Goal: Task Accomplishment & Management: Complete application form

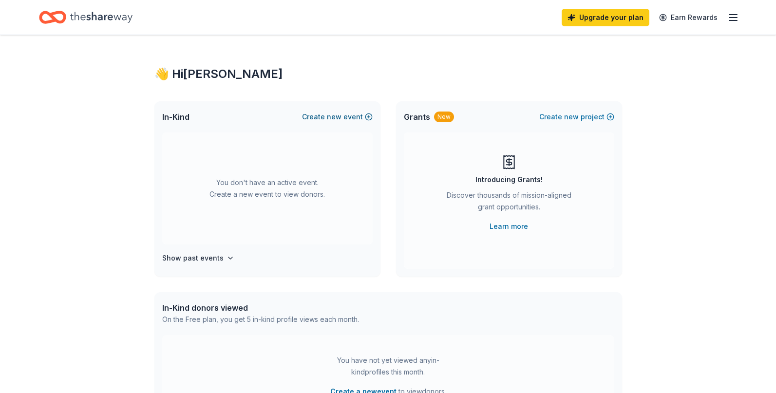
click at [328, 116] on button "Create new event" at bounding box center [337, 117] width 71 height 12
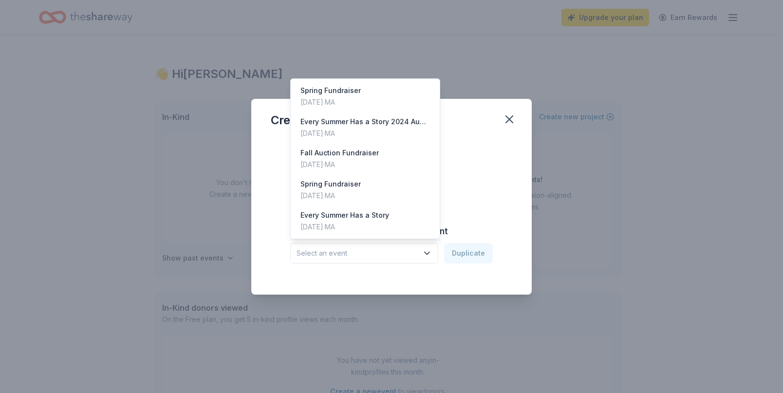
click at [427, 259] on button "Select an event" at bounding box center [364, 253] width 148 height 20
click at [375, 128] on div "Nov 02, 2024 · MA" at bounding box center [365, 134] width 130 height 12
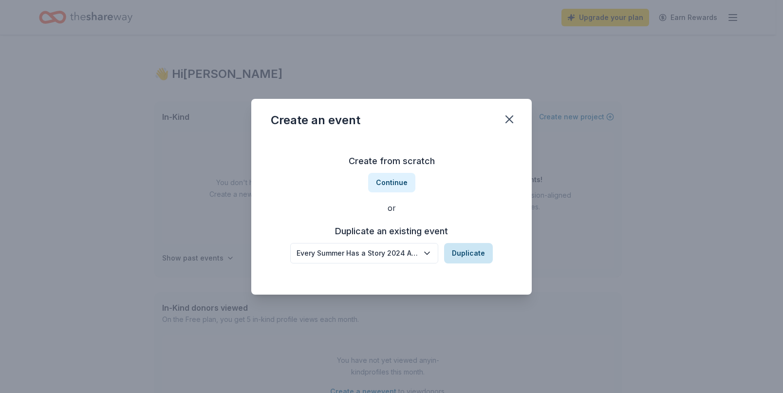
click at [459, 252] on button "Duplicate" at bounding box center [468, 253] width 49 height 20
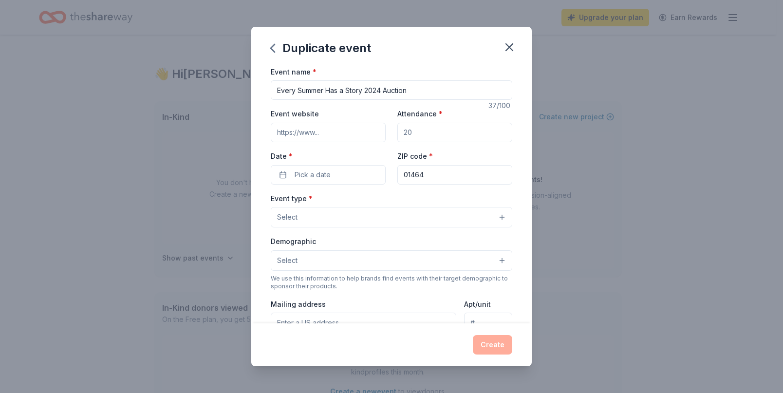
click at [379, 91] on input "Every Summer Has a Story 2024 Auction" at bounding box center [392, 89] width 242 height 19
click at [417, 91] on input "Every Summer Has a Story 2024 Auction" at bounding box center [392, 89] width 242 height 19
type input "Every Summer Has a Story 2025 Fundraiser"
click at [423, 133] on input "Attendance *" at bounding box center [454, 132] width 115 height 19
drag, startPoint x: 423, startPoint y: 133, endPoint x: 393, endPoint y: 135, distance: 30.3
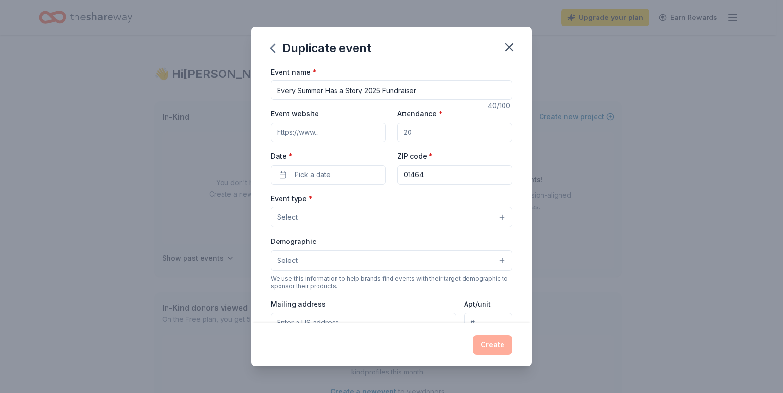
click at [393, 135] on div "Event website Attendance * Date * Pick a date ZIP code * 01464" at bounding box center [392, 146] width 242 height 76
type input "0"
type input "200"
click at [338, 131] on input "Event website" at bounding box center [328, 132] width 115 height 19
click at [334, 174] on button "Pick a date" at bounding box center [328, 174] width 115 height 19
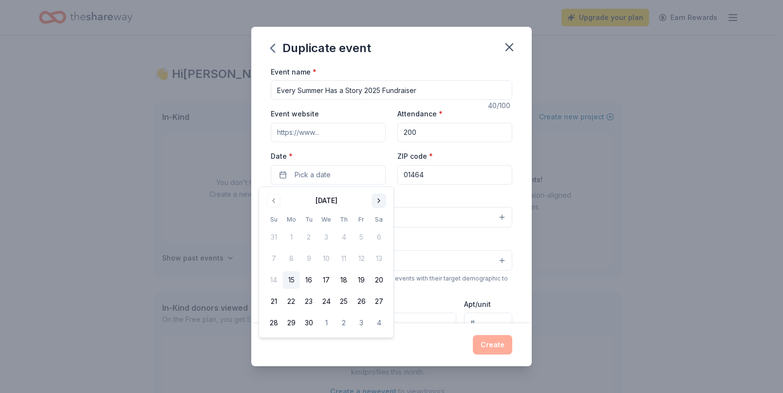
click at [375, 200] on button "Go to next month" at bounding box center [379, 201] width 14 height 14
click at [364, 279] on button "14" at bounding box center [362, 280] width 18 height 18
click at [436, 173] on input "01464" at bounding box center [454, 174] width 115 height 19
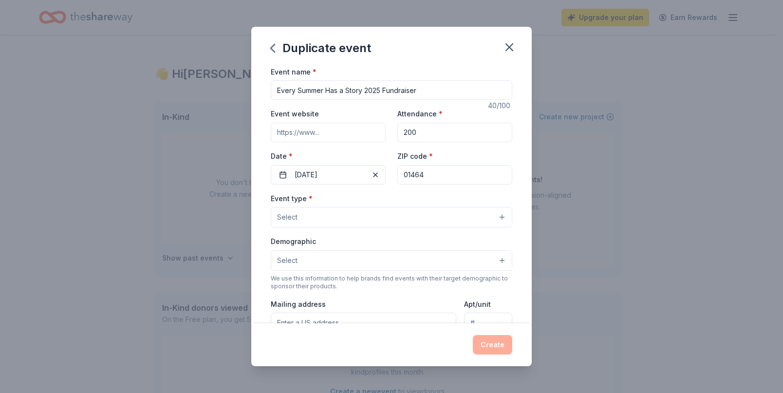
click at [315, 218] on button "Select" at bounding box center [392, 217] width 242 height 20
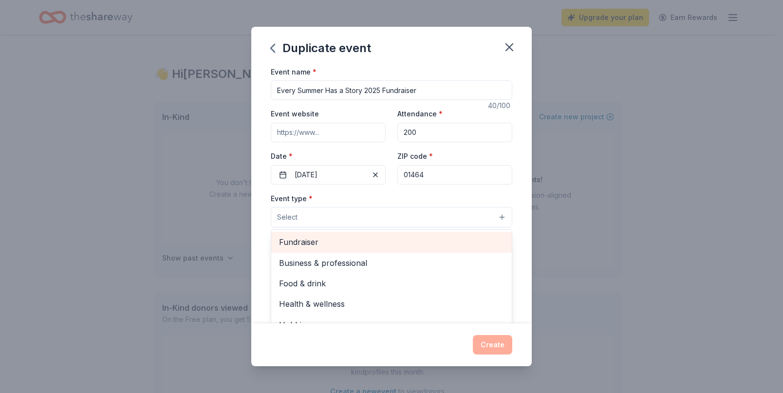
click at [318, 244] on span "Fundraiser" at bounding box center [391, 242] width 225 height 13
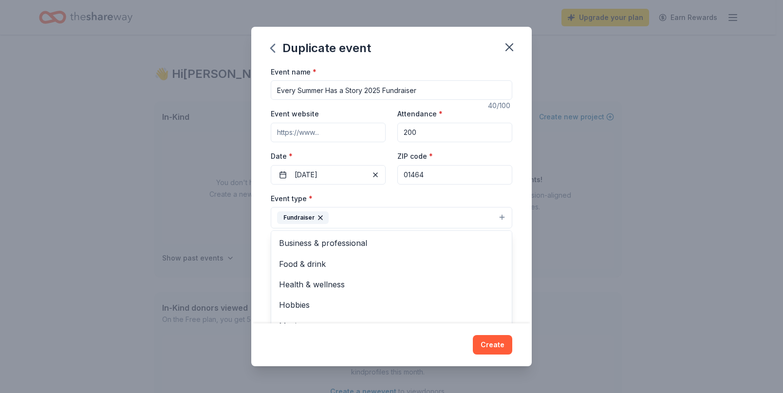
click at [587, 215] on div "Duplicate event Event name * Every Summer Has a Story 2025 Fundraiser 40 /100 E…" at bounding box center [391, 196] width 783 height 393
click at [375, 224] on button "Fundraiser" at bounding box center [392, 217] width 242 height 21
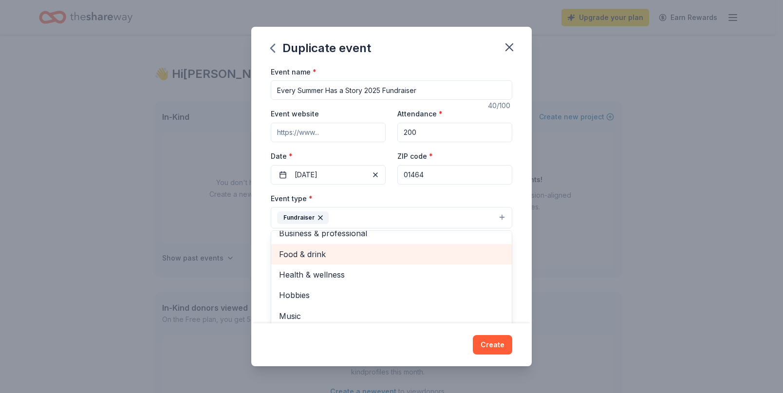
scroll to position [12, 0]
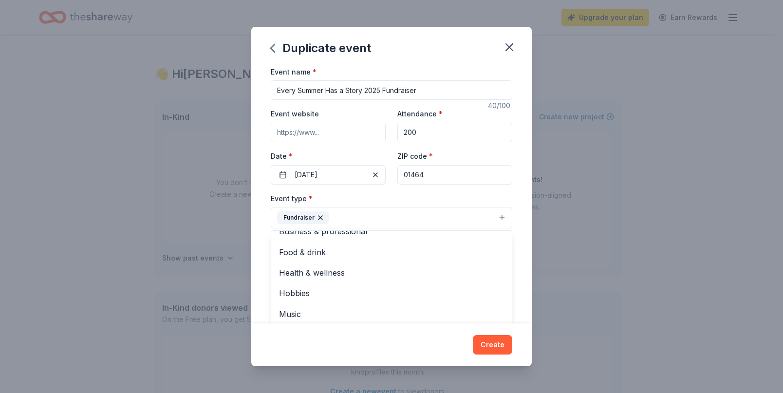
click at [433, 195] on div "Event type * Fundraiser Business & professional Food & drink Health & wellness …" at bounding box center [392, 210] width 242 height 37
click at [315, 262] on button "Select" at bounding box center [392, 261] width 242 height 20
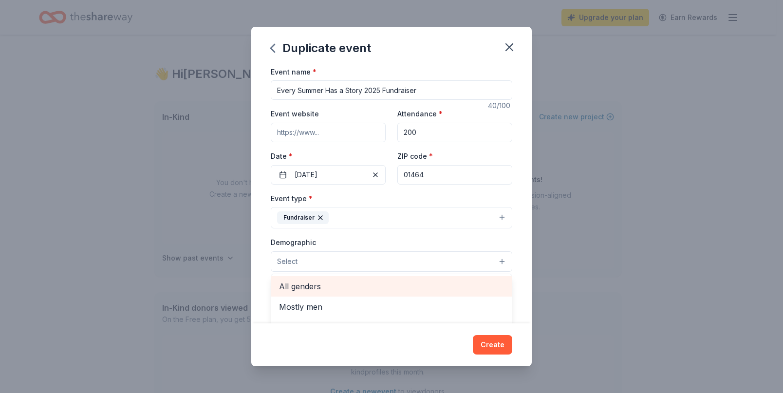
click at [322, 282] on span "All genders" at bounding box center [391, 286] width 225 height 13
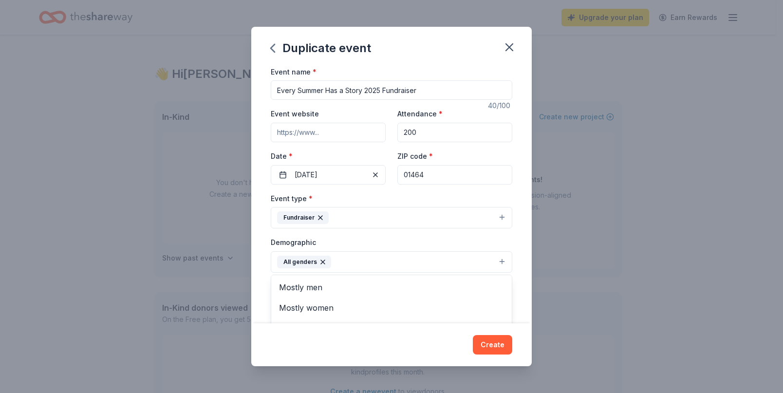
click at [259, 243] on div "Event name * Every Summer Has a Story 2025 Fundraiser 40 /100 Event website Att…" at bounding box center [391, 195] width 281 height 258
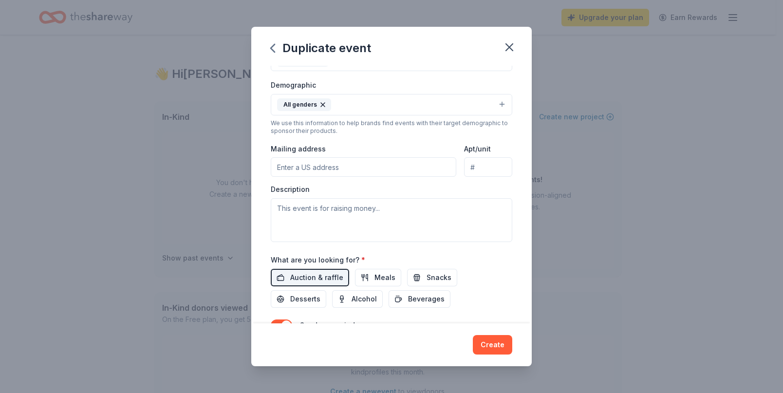
scroll to position [146, 0]
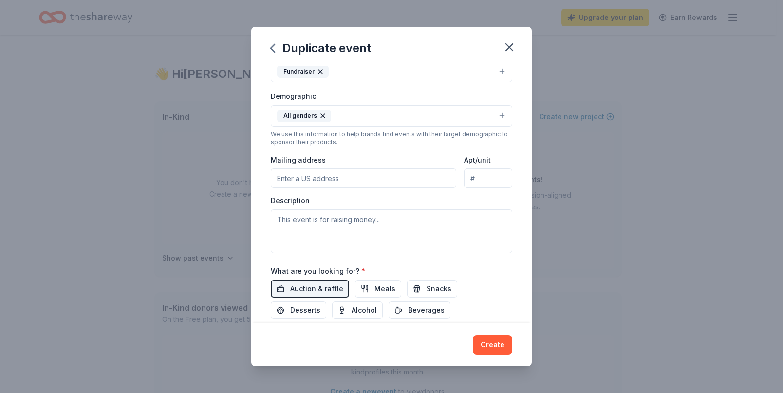
click at [312, 180] on input "Mailing address" at bounding box center [364, 178] width 186 height 19
drag, startPoint x: 326, startPoint y: 176, endPoint x: 341, endPoint y: 179, distance: 15.4
click at [327, 176] on input "2 Shaker Road, Shirley, MA, 01464" at bounding box center [364, 178] width 186 height 19
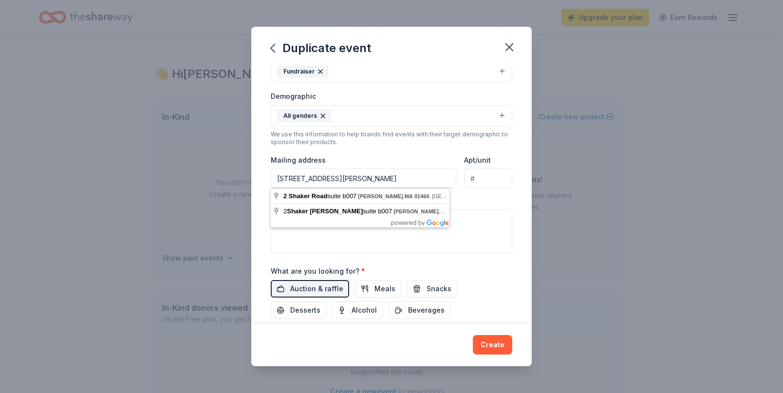
type input "2 Shaker Road, Suite B007 Shirley, MA, 01464"
click at [406, 156] on div "Mailing address 2 Shaker Road, Suite B007 Shirley, MA, 01464" at bounding box center [364, 171] width 186 height 35
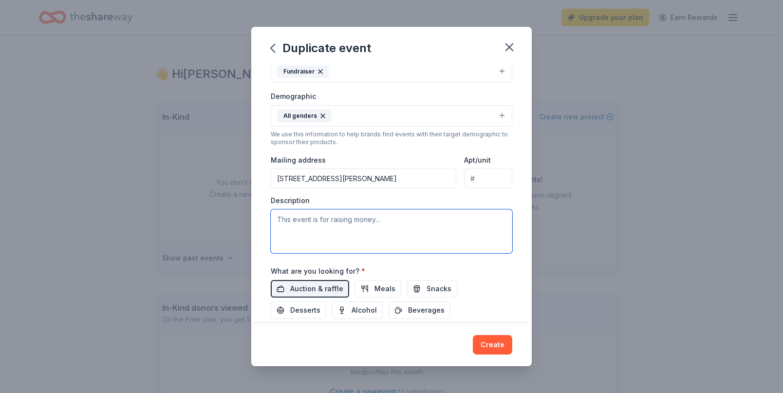
click at [320, 224] on textarea at bounding box center [392, 231] width 242 height 44
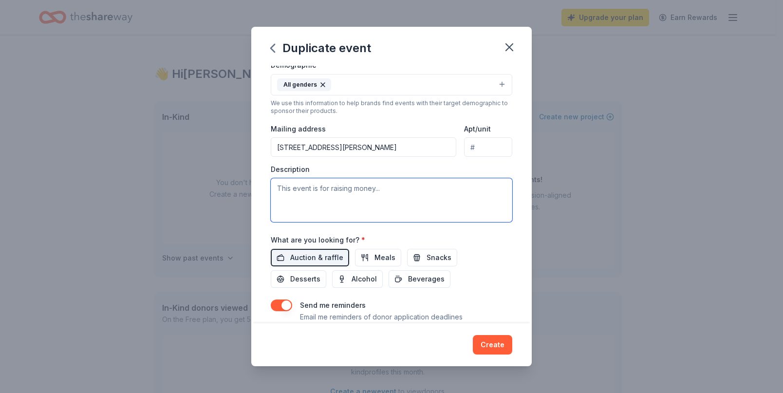
scroll to position [195, 0]
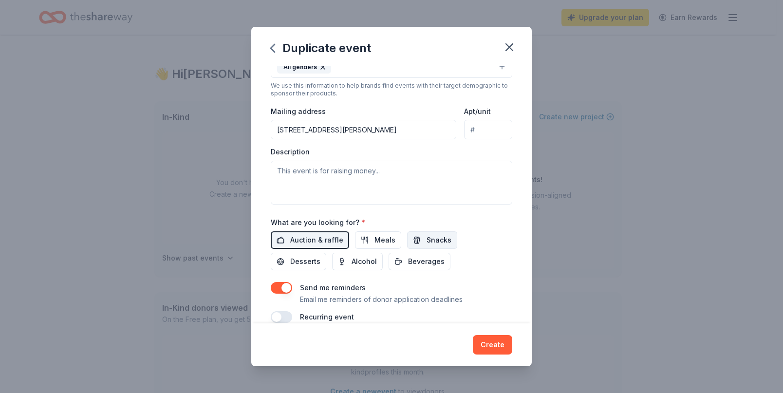
click at [436, 240] on span "Snacks" at bounding box center [439, 240] width 25 height 12
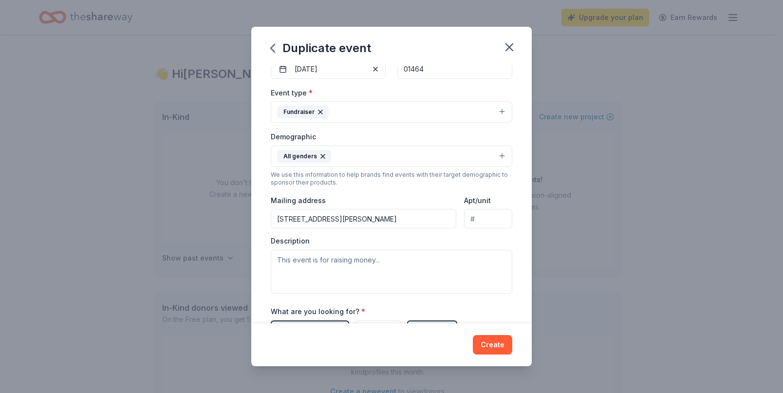
scroll to position [122, 0]
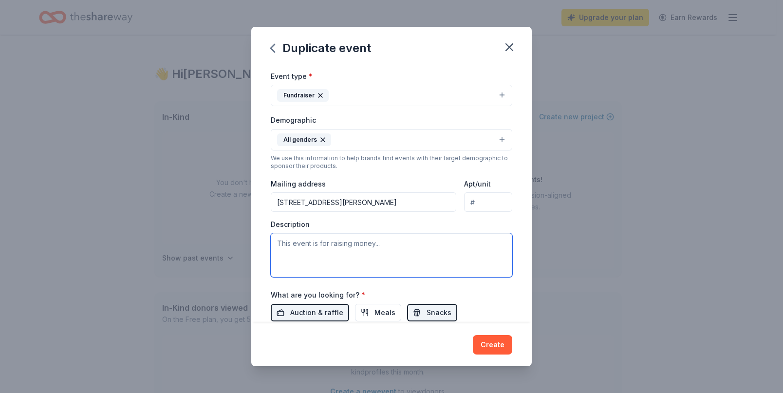
click at [324, 246] on textarea at bounding box center [392, 255] width 242 height 44
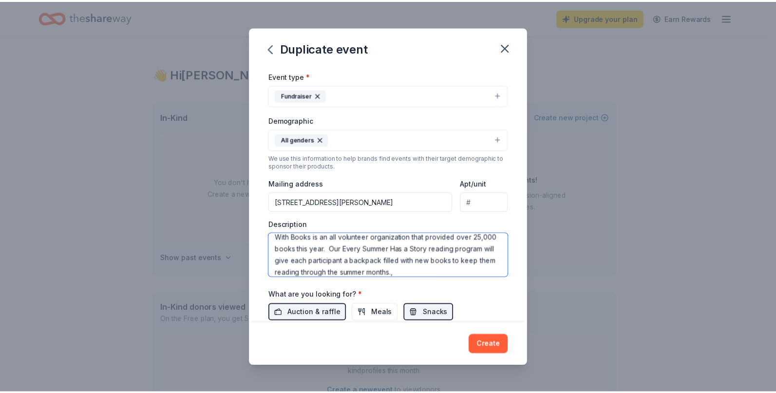
scroll to position [41, 0]
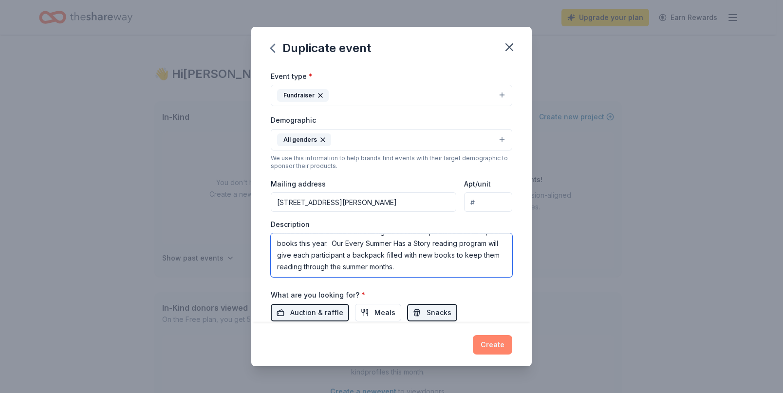
type textarea "This event is raising money to support our mission of providing new books to ec…"
click at [482, 342] on button "Create" at bounding box center [492, 344] width 39 height 19
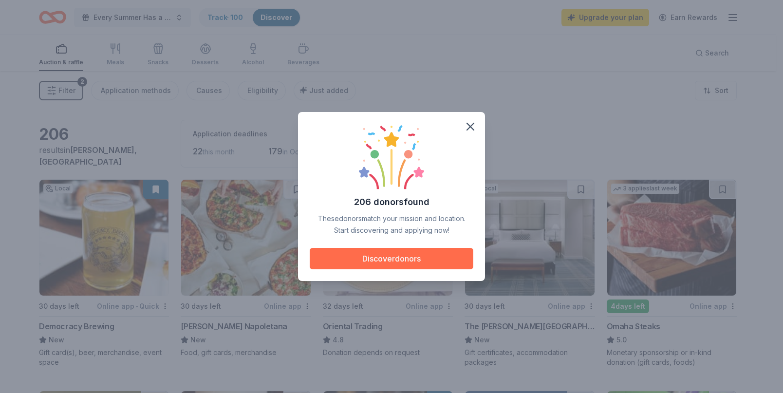
click at [387, 257] on button "Discover donors" at bounding box center [392, 258] width 164 height 21
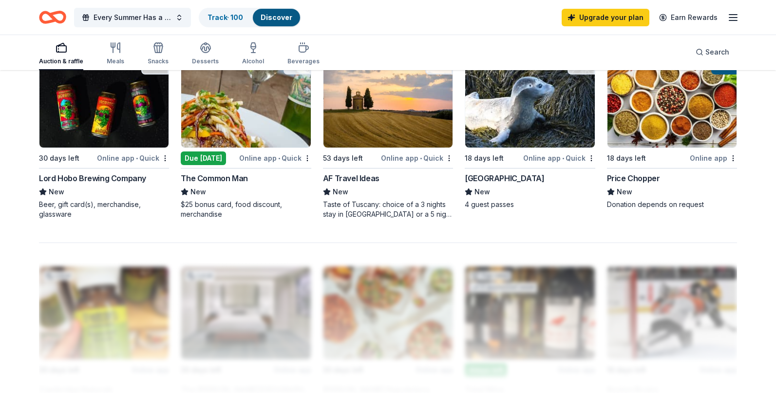
scroll to position [682, 0]
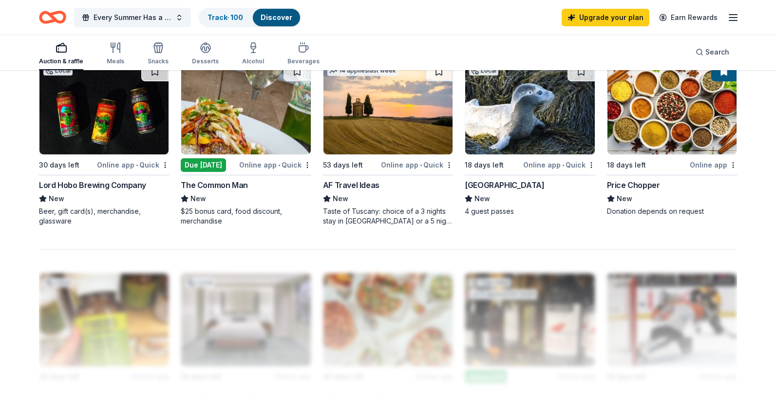
click at [212, 172] on div "Due [DATE]" at bounding box center [203, 165] width 45 height 14
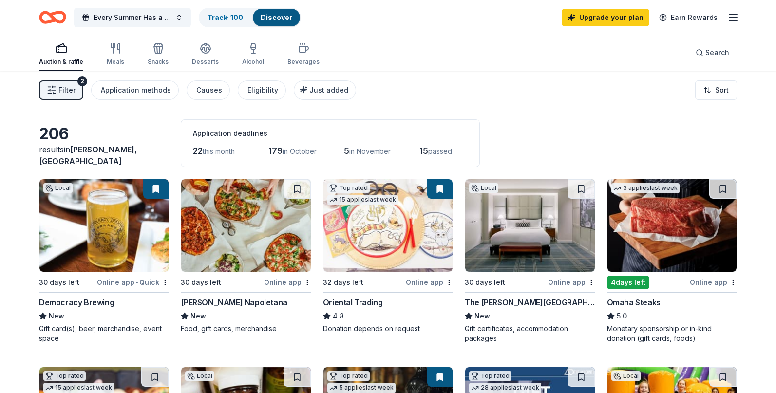
scroll to position [0, 0]
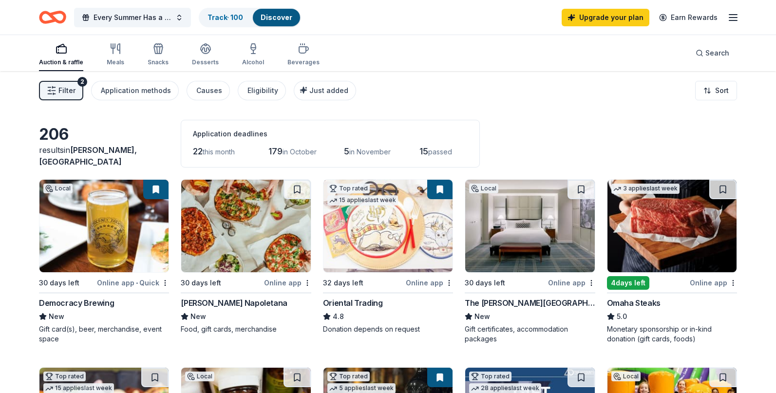
click at [228, 153] on span "this month" at bounding box center [219, 152] width 32 height 8
click at [628, 290] on div "4 days left" at bounding box center [628, 283] width 42 height 14
click at [73, 92] on span "Filter" at bounding box center [66, 91] width 17 height 12
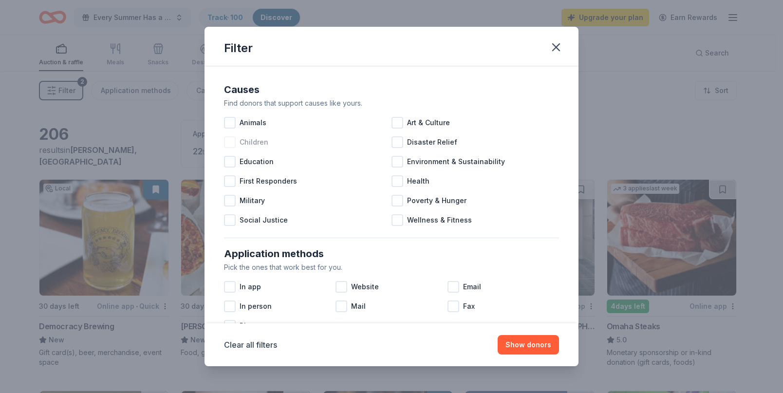
click at [229, 143] on div at bounding box center [230, 142] width 12 height 12
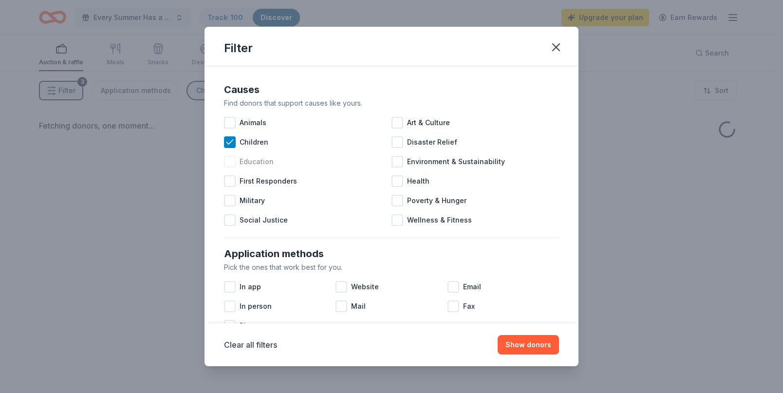
click at [229, 161] on div at bounding box center [230, 162] width 12 height 12
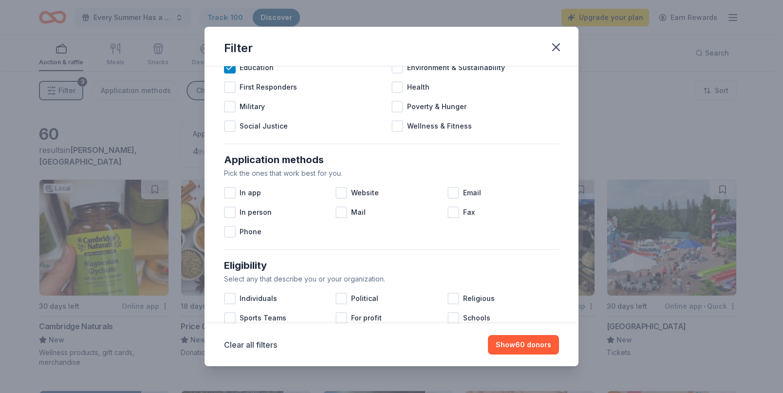
scroll to position [97, 0]
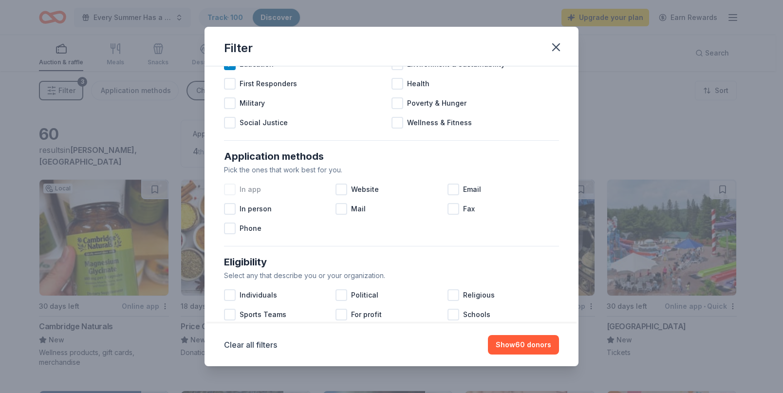
click at [232, 191] on div at bounding box center [230, 190] width 12 height 12
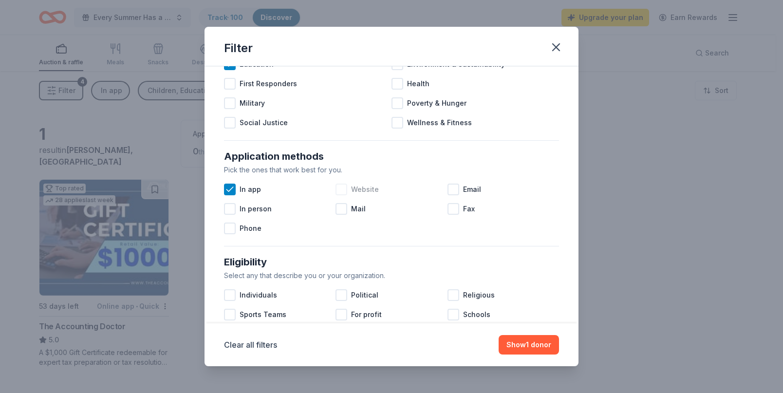
click at [340, 188] on div at bounding box center [342, 190] width 12 height 12
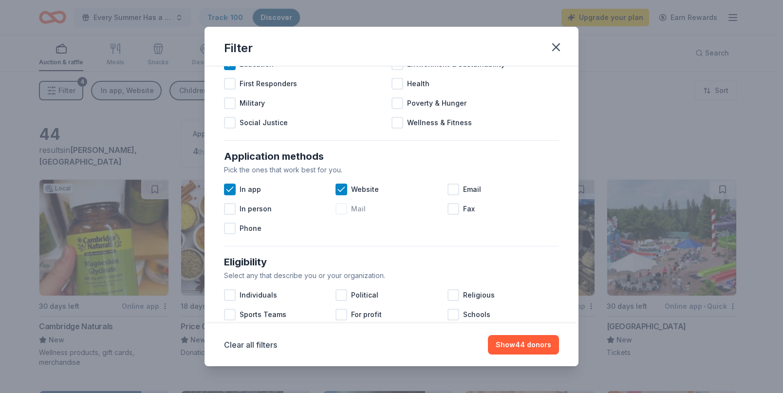
click at [340, 209] on div at bounding box center [342, 209] width 12 height 12
click at [449, 193] on div at bounding box center [454, 190] width 12 height 12
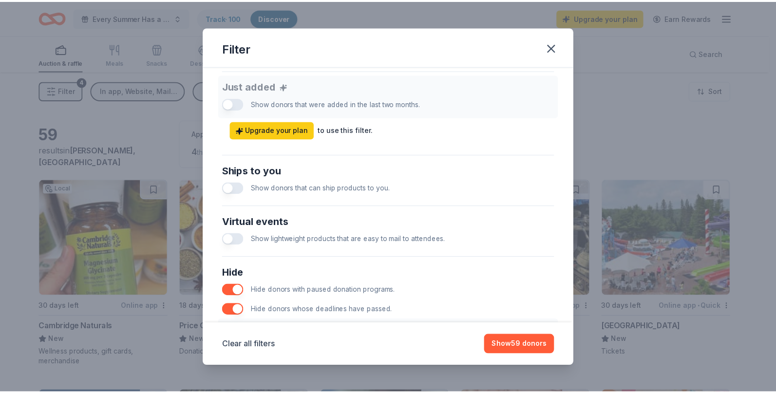
scroll to position [450, 0]
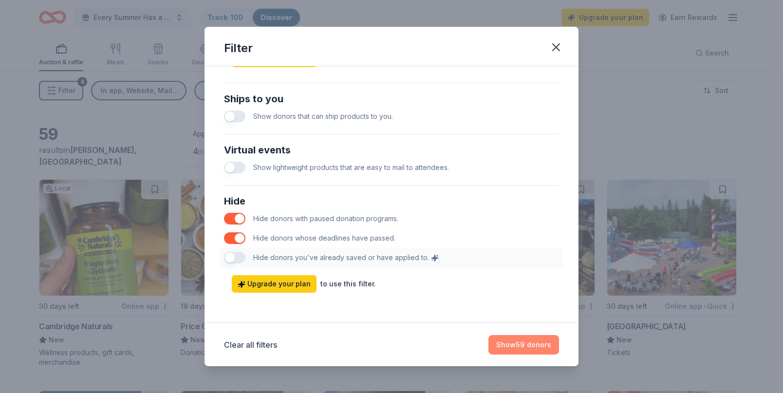
click at [520, 341] on button "Show 59 donors" at bounding box center [523, 344] width 71 height 19
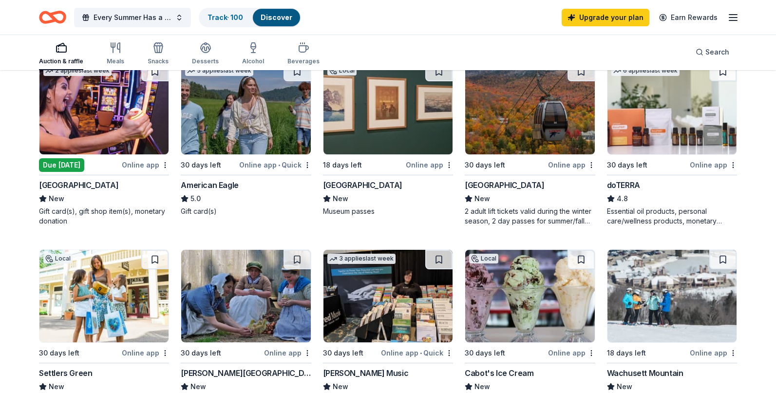
scroll to position [536, 0]
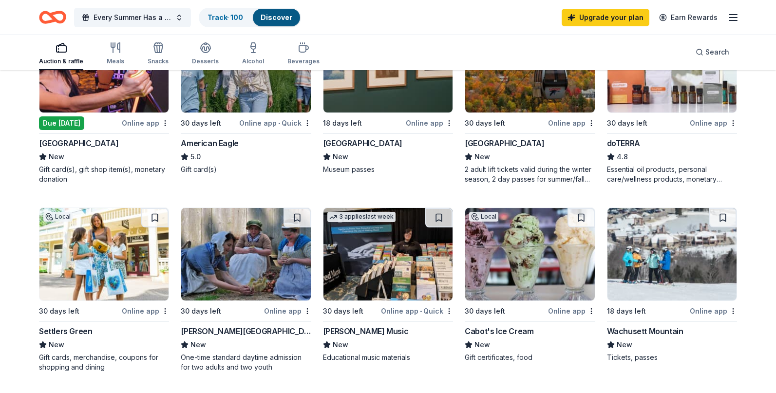
click at [54, 130] on div "Due [DATE]" at bounding box center [61, 123] width 45 height 14
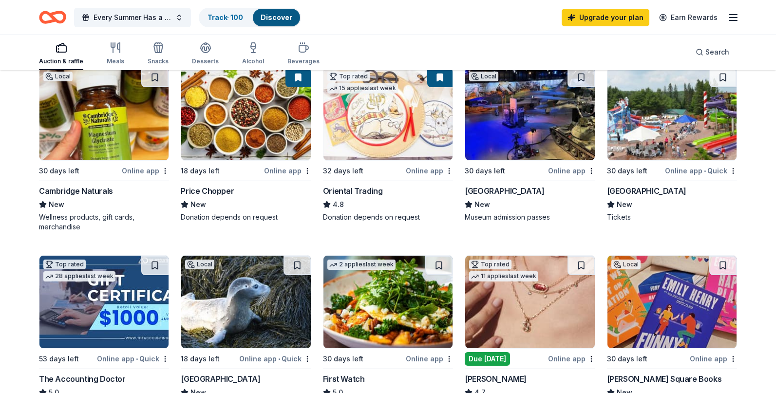
scroll to position [0, 0]
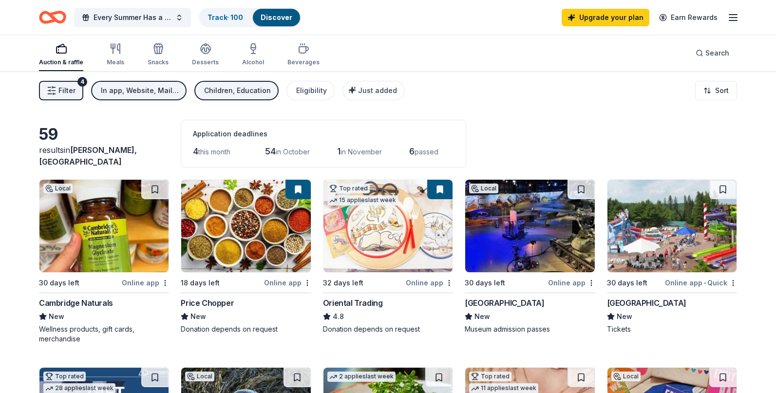
click at [58, 92] on span "Filter" at bounding box center [66, 91] width 17 height 12
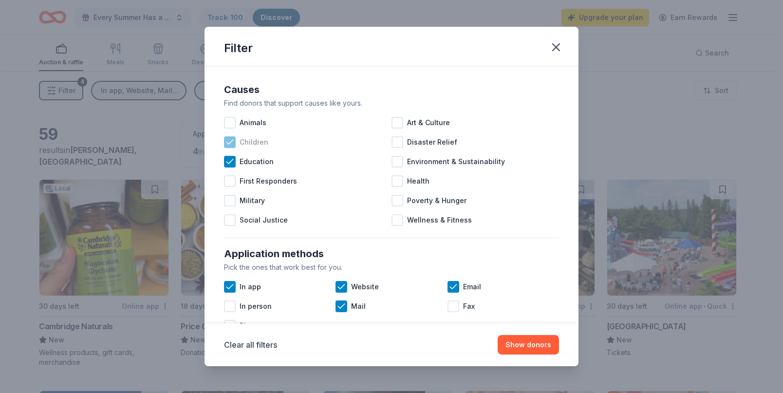
click at [228, 140] on icon at bounding box center [230, 142] width 10 height 10
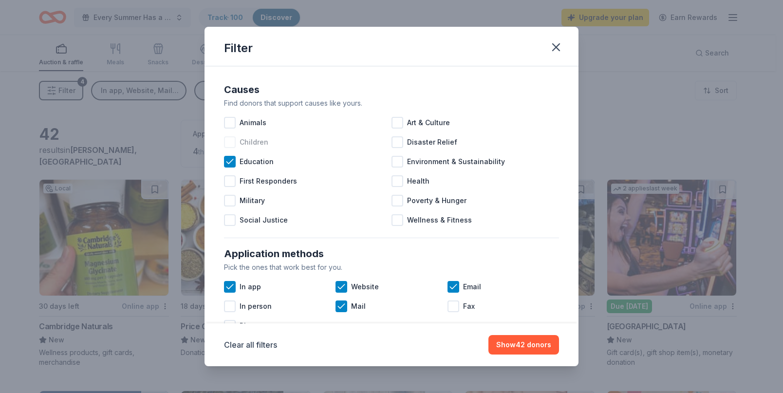
click at [230, 143] on div at bounding box center [230, 142] width 12 height 12
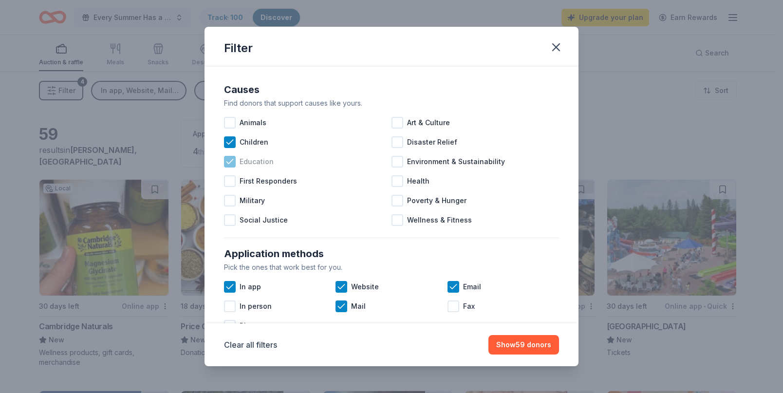
click at [231, 162] on icon at bounding box center [230, 162] width 10 height 10
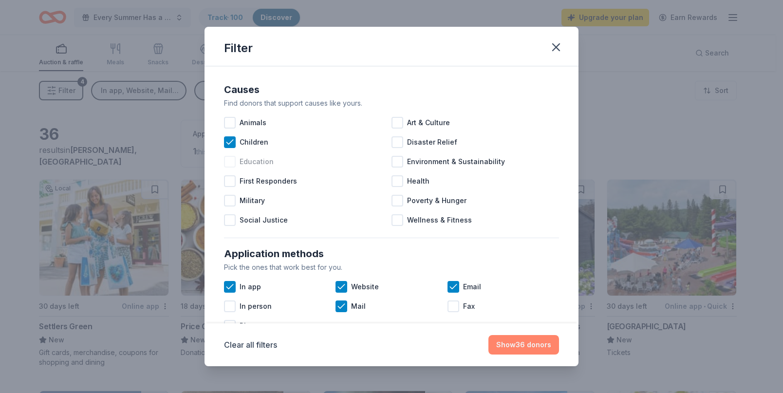
click at [521, 343] on button "Show 36 donors" at bounding box center [523, 344] width 71 height 19
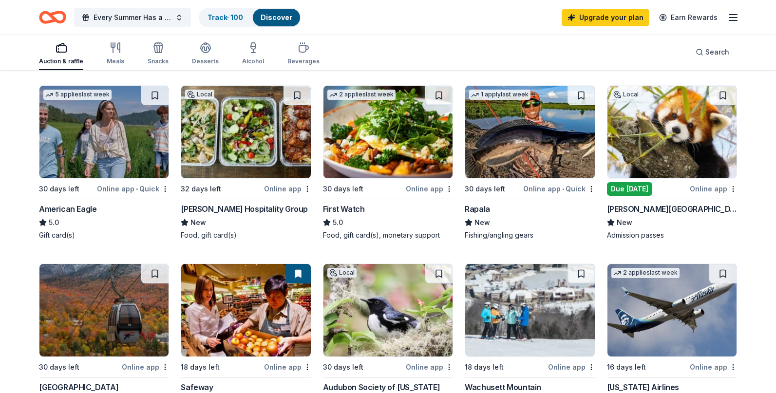
scroll to position [341, 0]
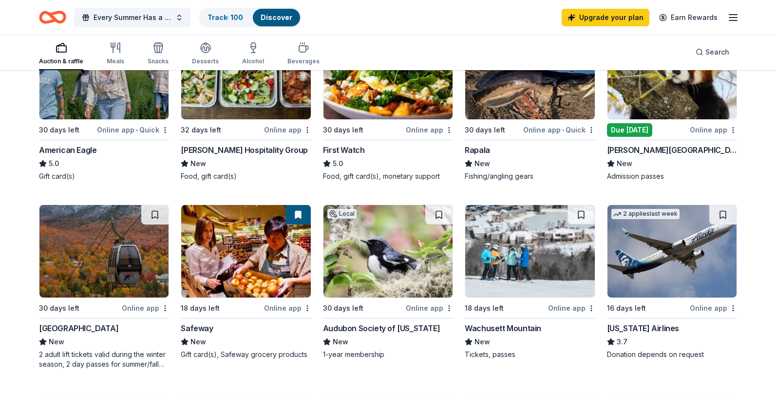
click at [634, 137] on div "Due [DATE]" at bounding box center [629, 130] width 45 height 14
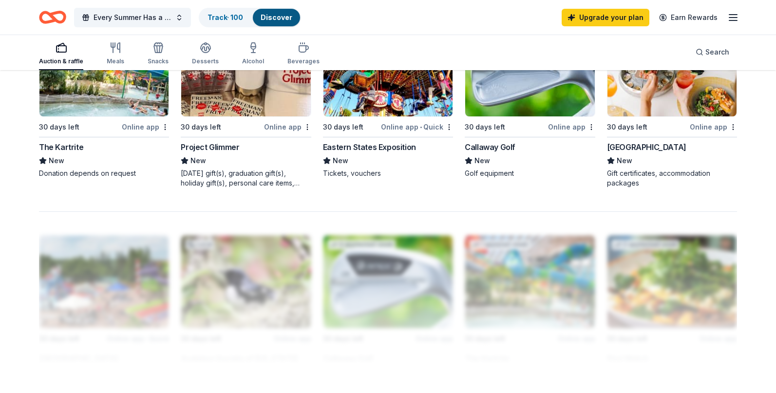
scroll to position [730, 0]
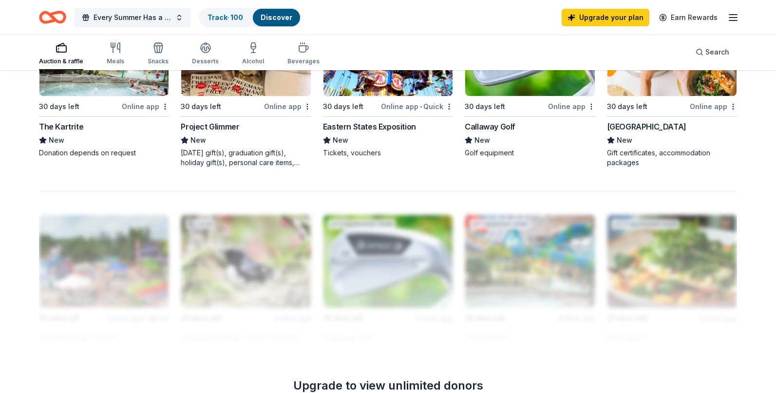
click at [380, 132] on div "Eastern States Exposition" at bounding box center [369, 127] width 93 height 12
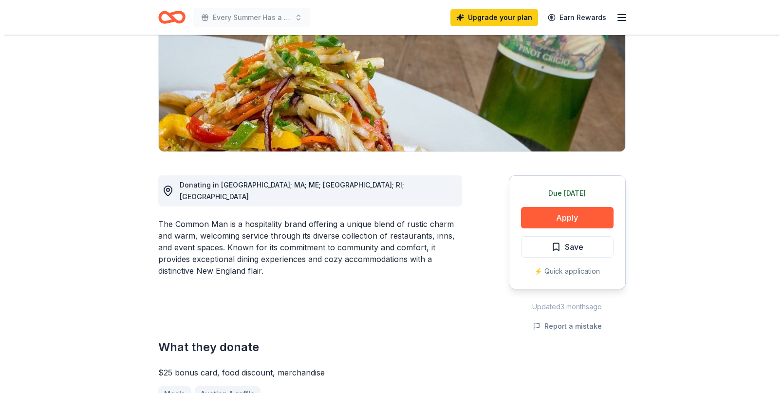
scroll to position [146, 0]
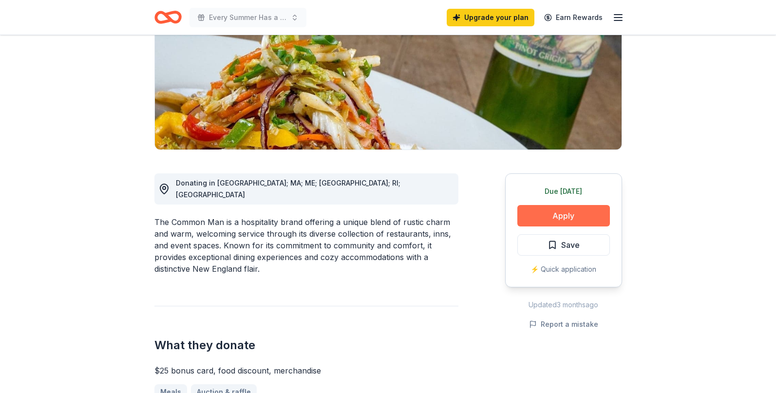
click at [557, 212] on button "Apply" at bounding box center [563, 215] width 93 height 21
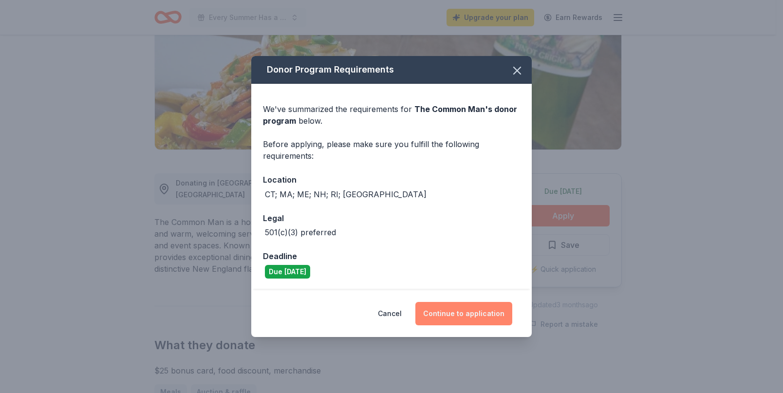
click at [466, 309] on button "Continue to application" at bounding box center [463, 313] width 97 height 23
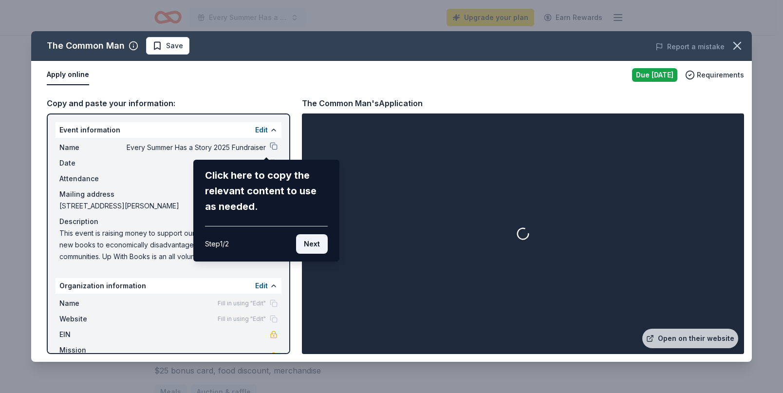
click at [310, 241] on button "Next" at bounding box center [312, 243] width 32 height 19
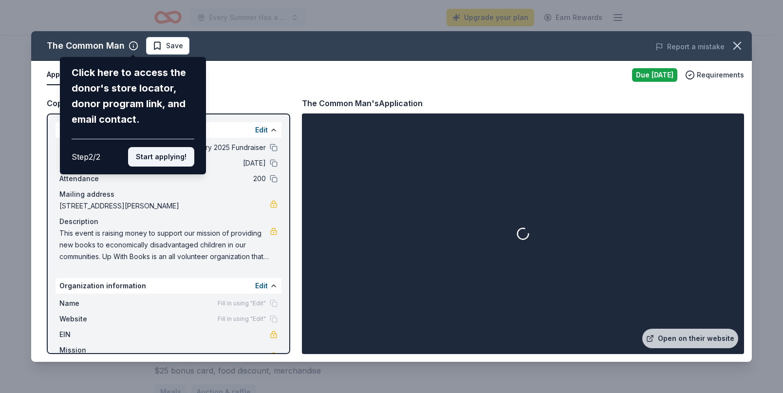
click at [163, 156] on button "Start applying!" at bounding box center [161, 156] width 66 height 19
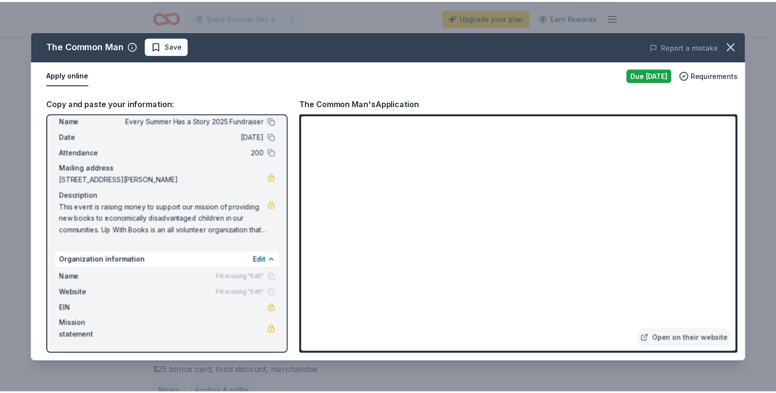
scroll to position [0, 0]
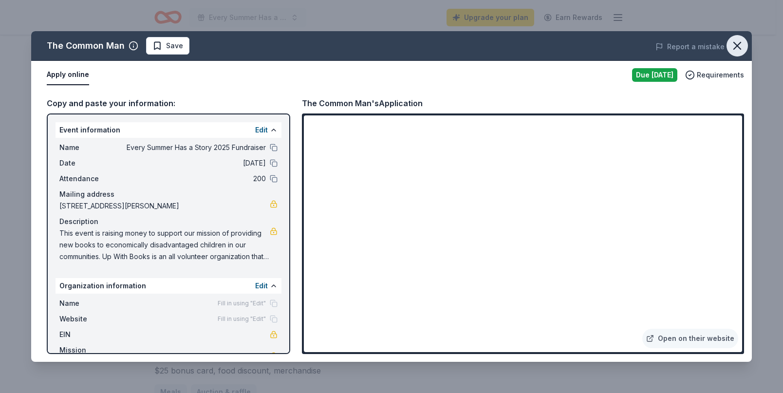
click at [736, 46] on icon "button" at bounding box center [737, 46] width 14 height 14
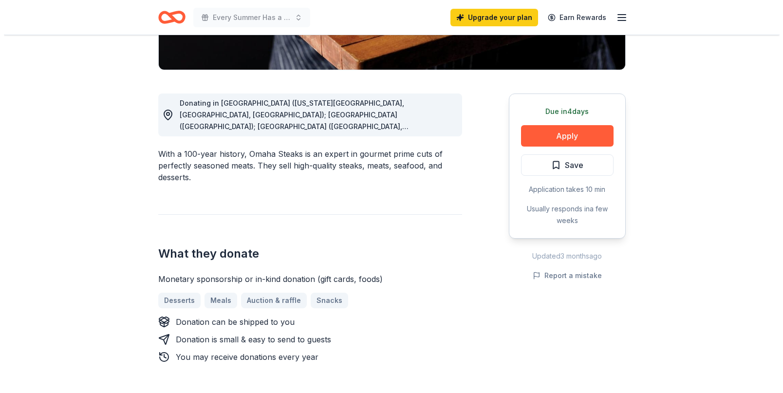
scroll to position [243, 0]
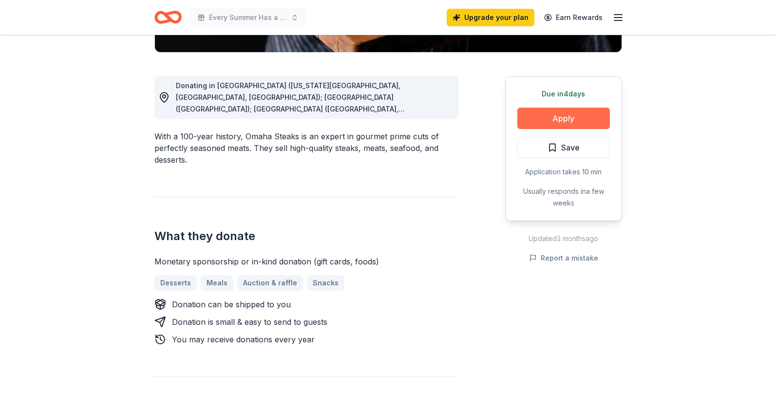
click at [552, 115] on button "Apply" at bounding box center [563, 118] width 93 height 21
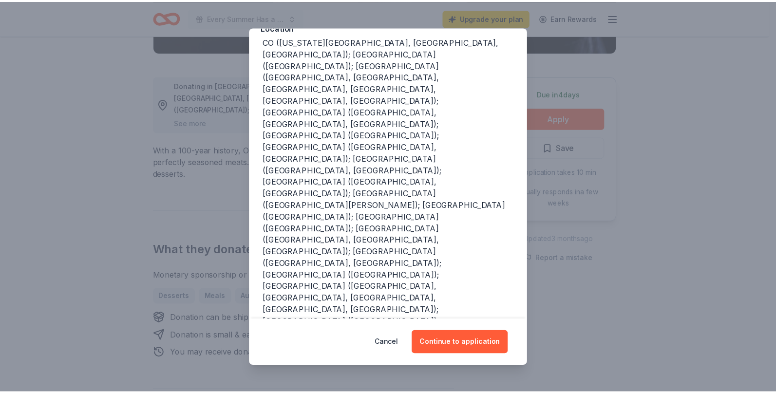
scroll to position [146, 0]
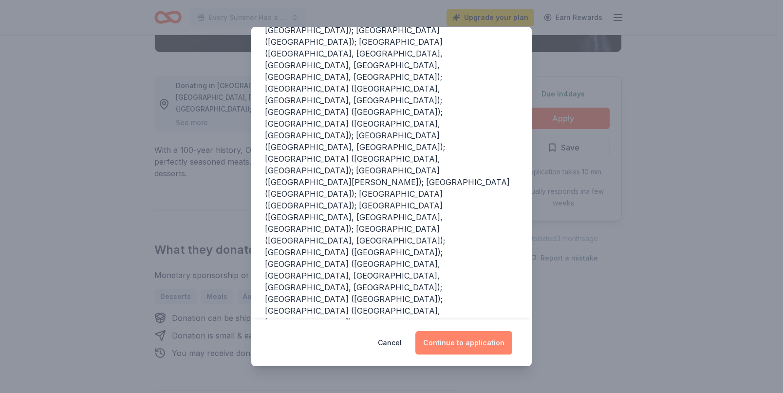
click at [467, 342] on button "Continue to application" at bounding box center [463, 342] width 97 height 23
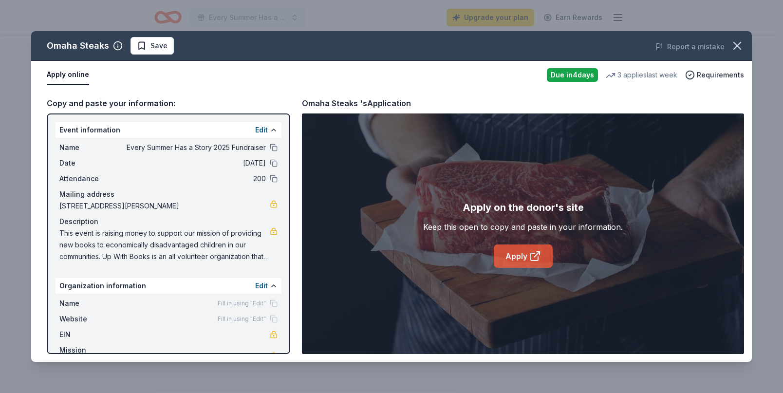
click at [524, 254] on link "Apply" at bounding box center [523, 255] width 59 height 23
click at [736, 45] on icon "button" at bounding box center [737, 46] width 14 height 14
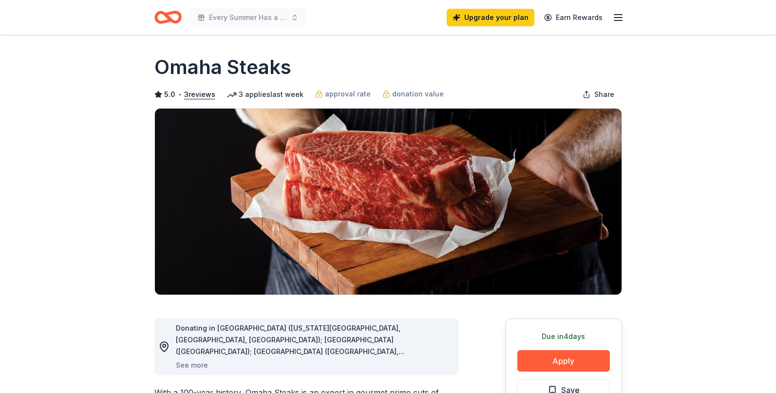
scroll to position [0, 0]
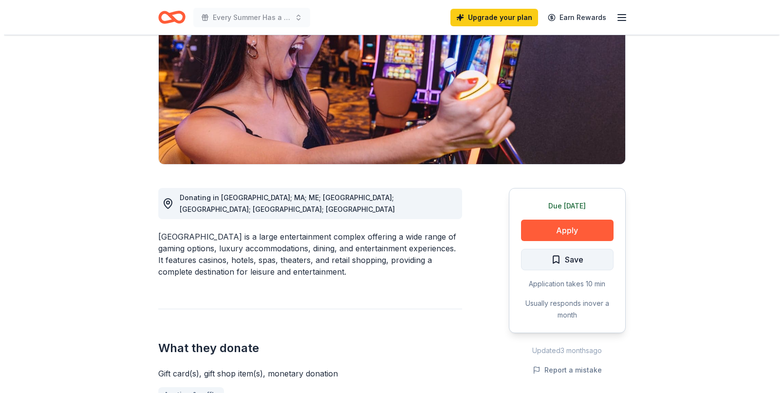
scroll to position [146, 0]
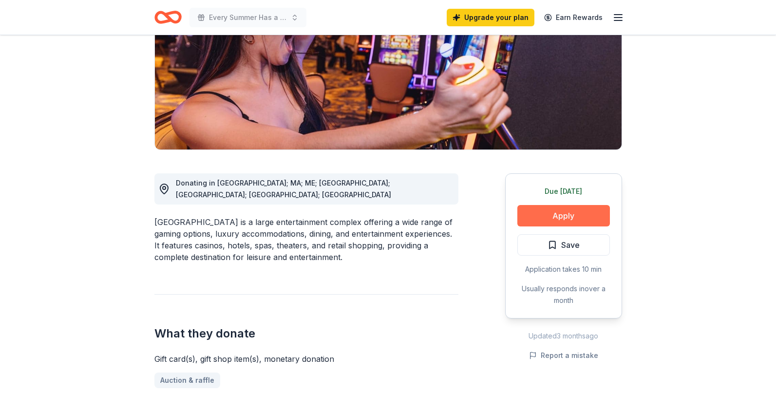
click at [561, 214] on button "Apply" at bounding box center [563, 215] width 93 height 21
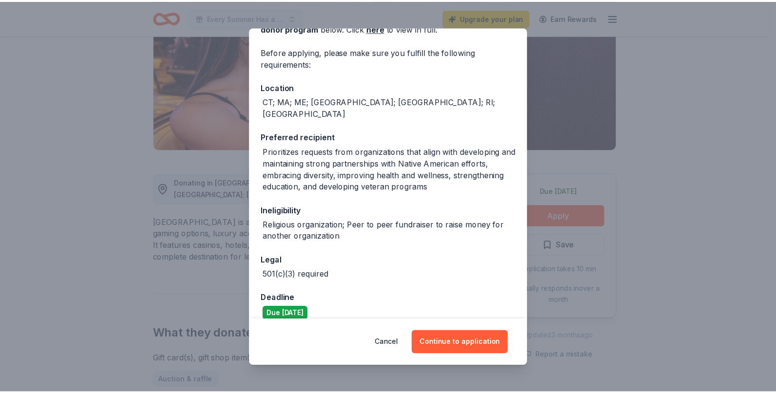
scroll to position [64, 0]
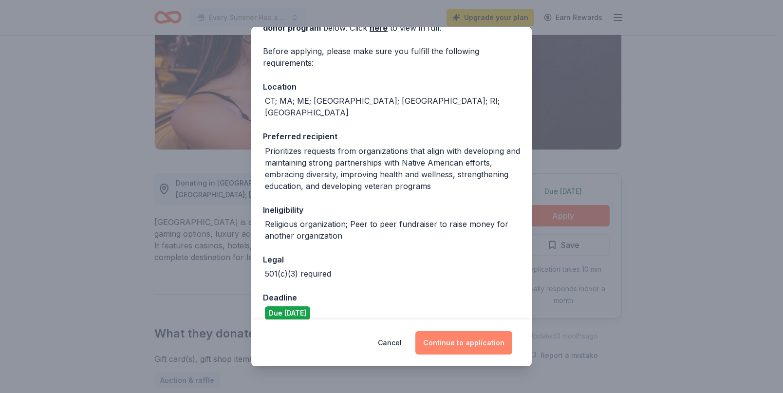
click at [468, 338] on button "Continue to application" at bounding box center [463, 342] width 97 height 23
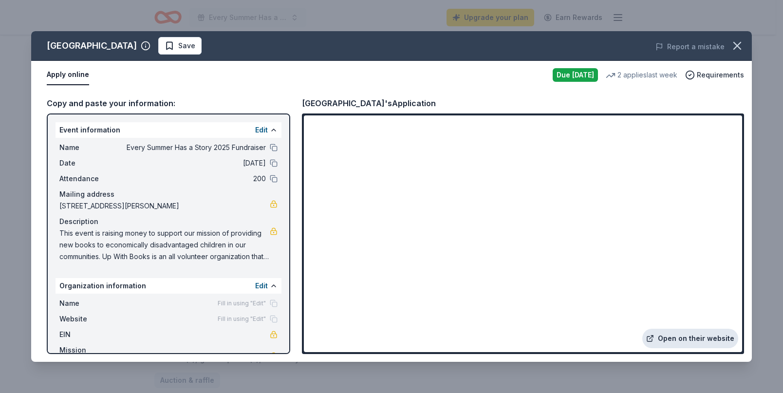
click at [683, 337] on link "Open on their website" at bounding box center [690, 338] width 96 height 19
click at [736, 44] on icon "button" at bounding box center [737, 46] width 14 height 14
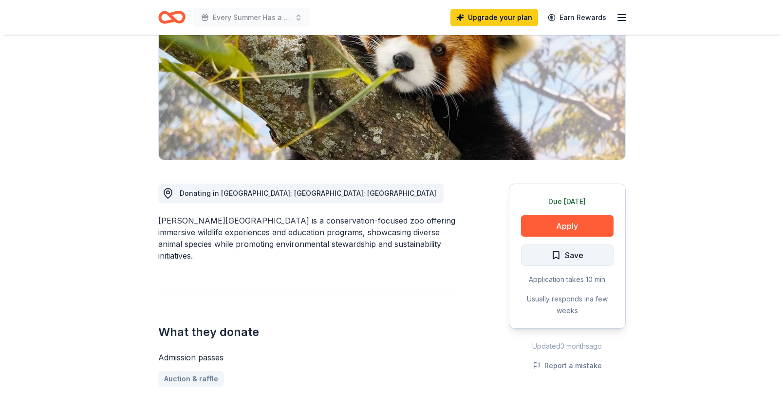
scroll to position [146, 0]
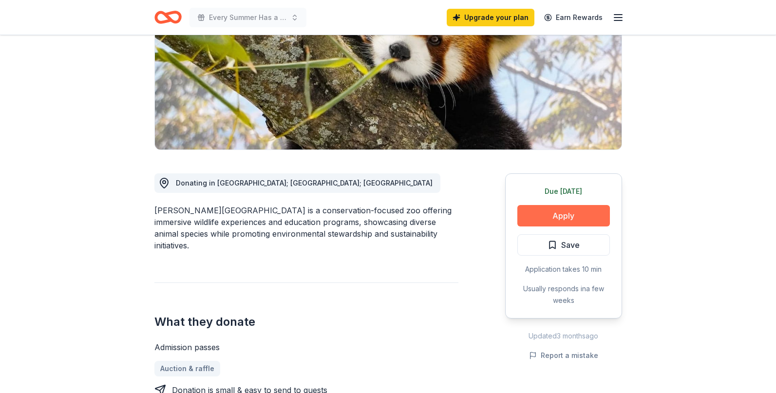
click at [570, 216] on button "Apply" at bounding box center [563, 215] width 93 height 21
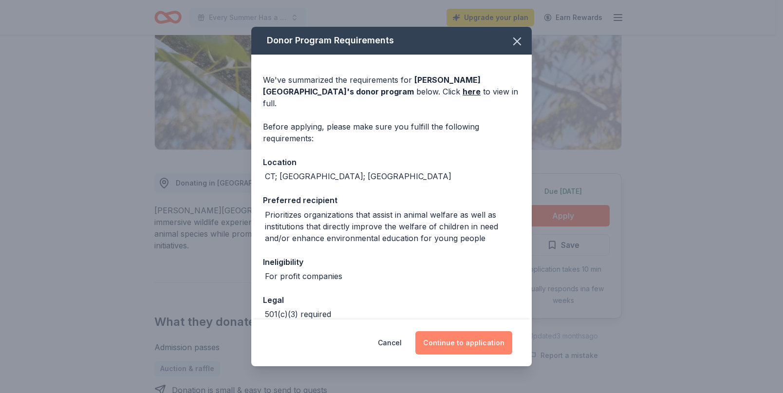
click at [457, 340] on button "Continue to application" at bounding box center [463, 342] width 97 height 23
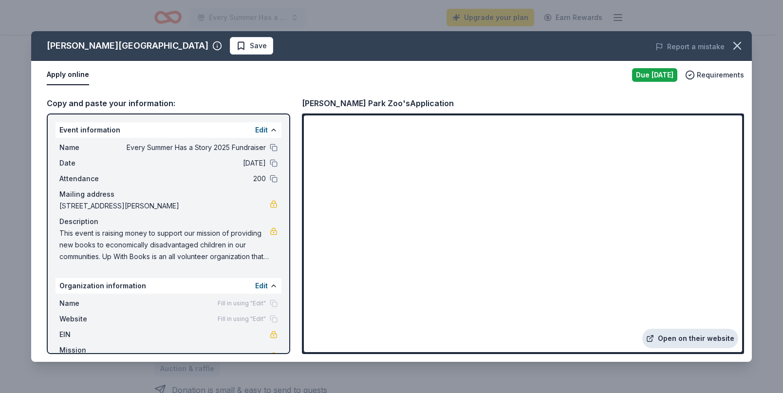
click at [701, 331] on link "Open on their website" at bounding box center [690, 338] width 96 height 19
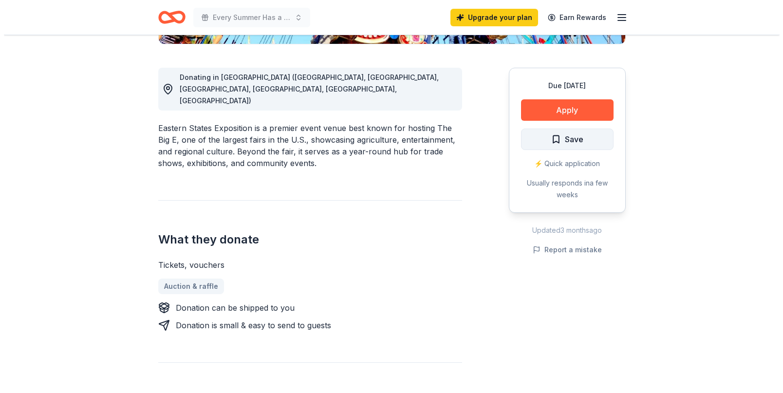
scroll to position [243, 0]
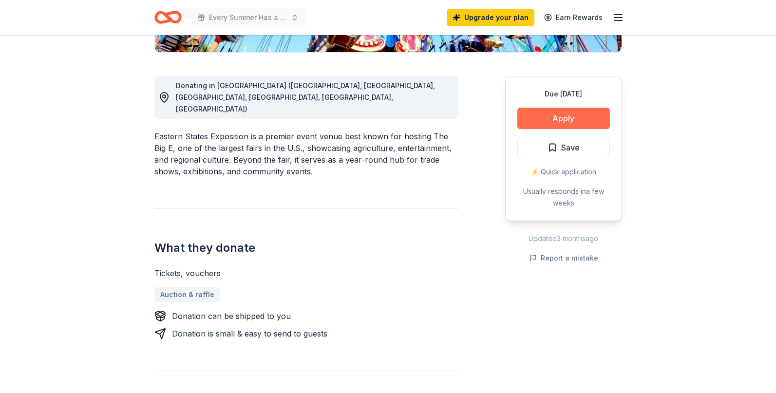
click at [582, 113] on button "Apply" at bounding box center [563, 118] width 93 height 21
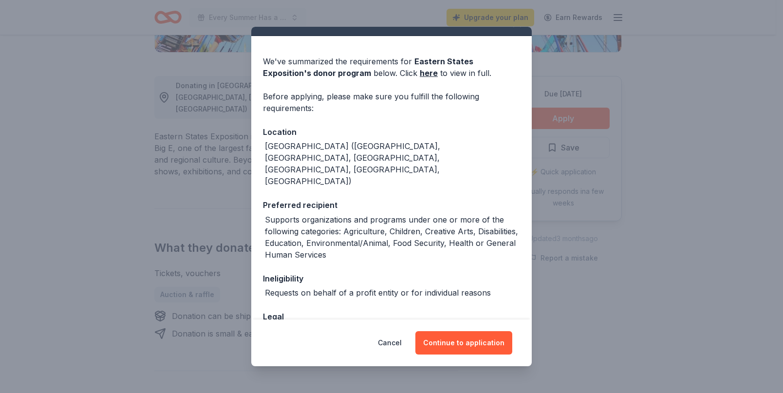
scroll to position [0, 0]
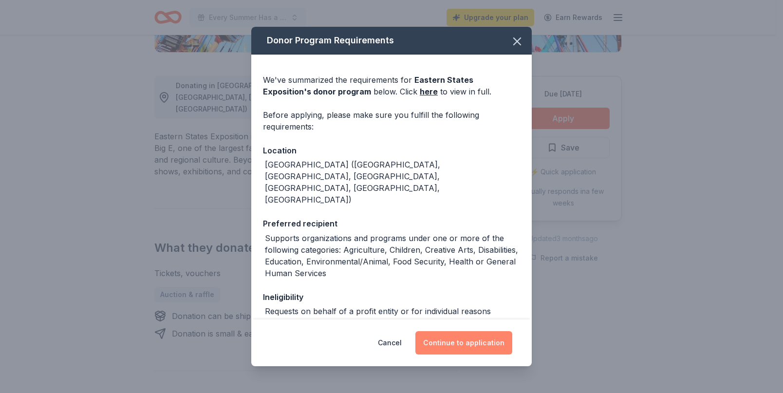
click at [461, 343] on button "Continue to application" at bounding box center [463, 342] width 97 height 23
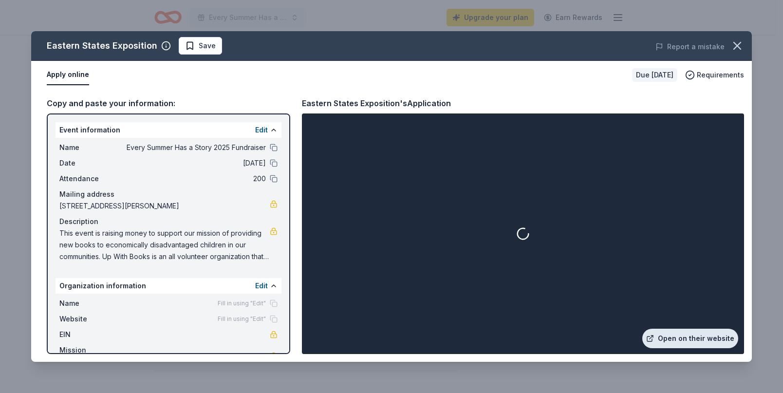
click at [693, 337] on link "Open on their website" at bounding box center [690, 338] width 96 height 19
